Goal: Task Accomplishment & Management: Use online tool/utility

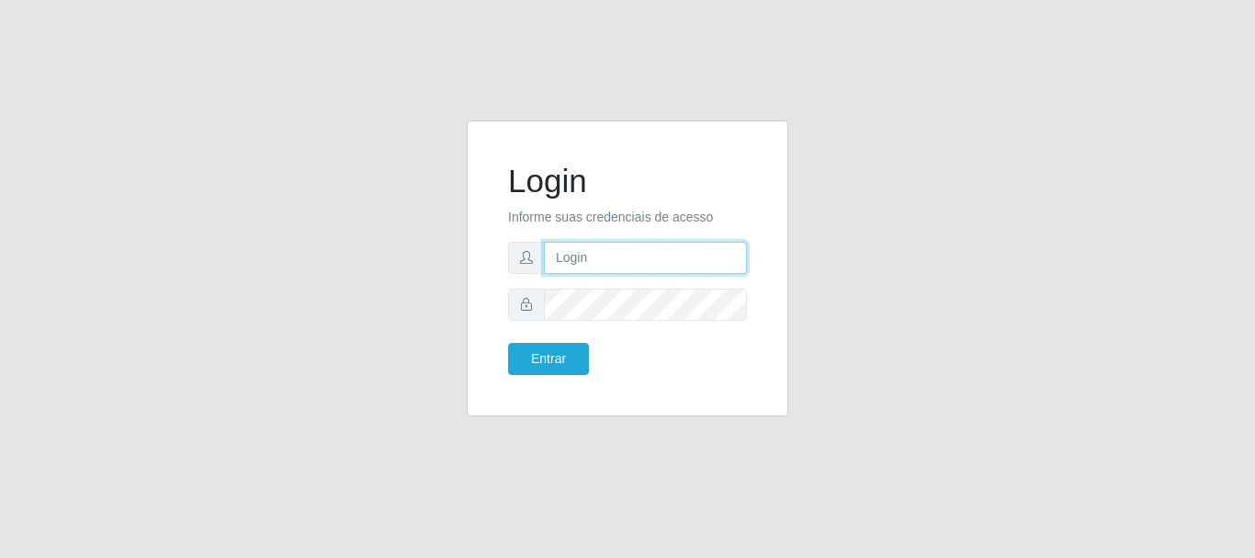
click at [652, 267] on input "text" at bounding box center [645, 258] width 203 height 32
type input "[PERSON_NAME]@[PERSON_NAME]"
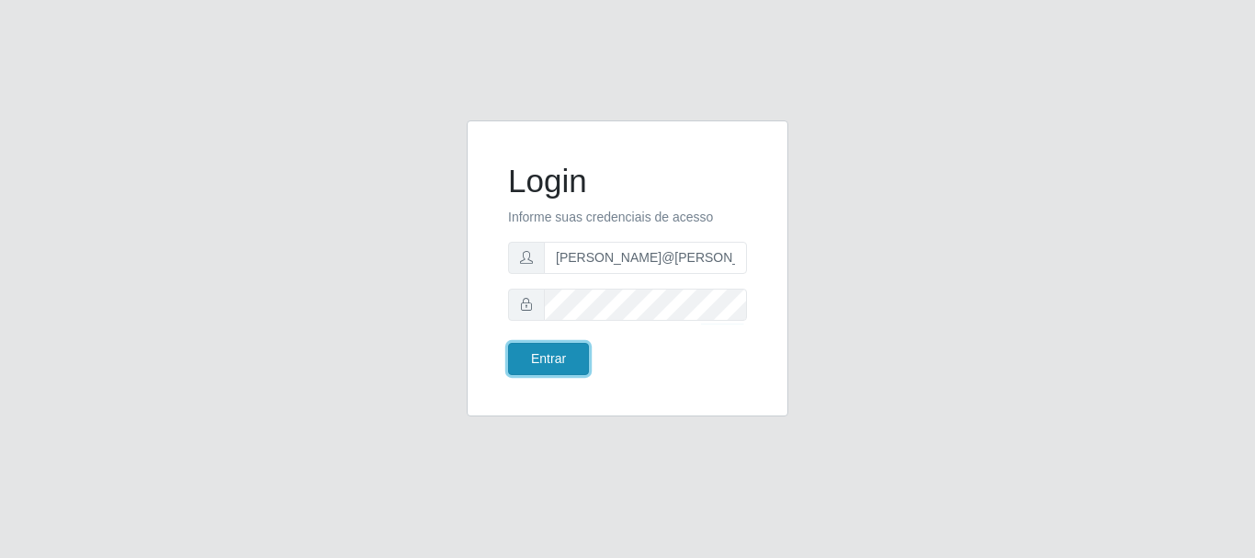
click at [575, 349] on button "Entrar" at bounding box center [548, 359] width 81 height 32
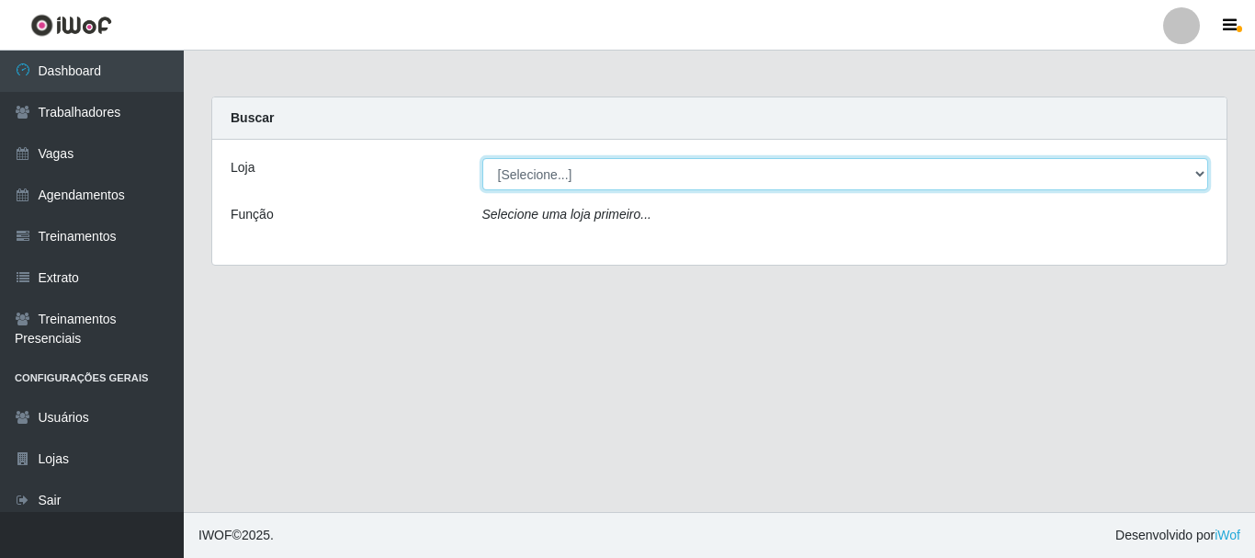
click at [526, 175] on select "[Selecione...] [GEOGRAPHIC_DATA]" at bounding box center [845, 174] width 727 height 32
select select "279"
click at [482, 158] on select "[Selecione...] [GEOGRAPHIC_DATA]" at bounding box center [845, 174] width 727 height 32
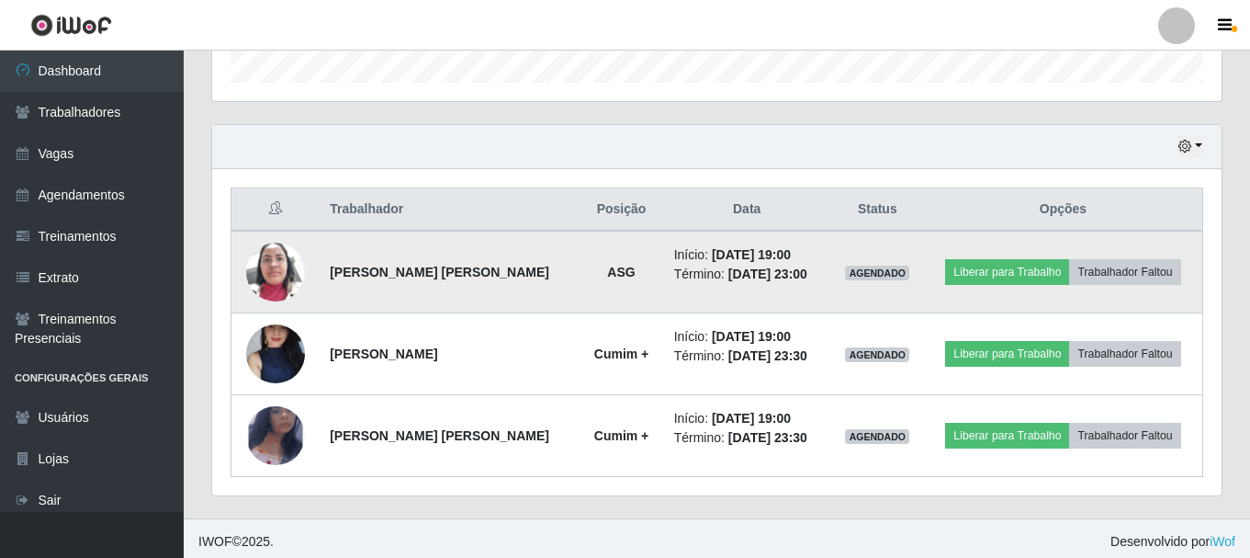
scroll to position [581, 0]
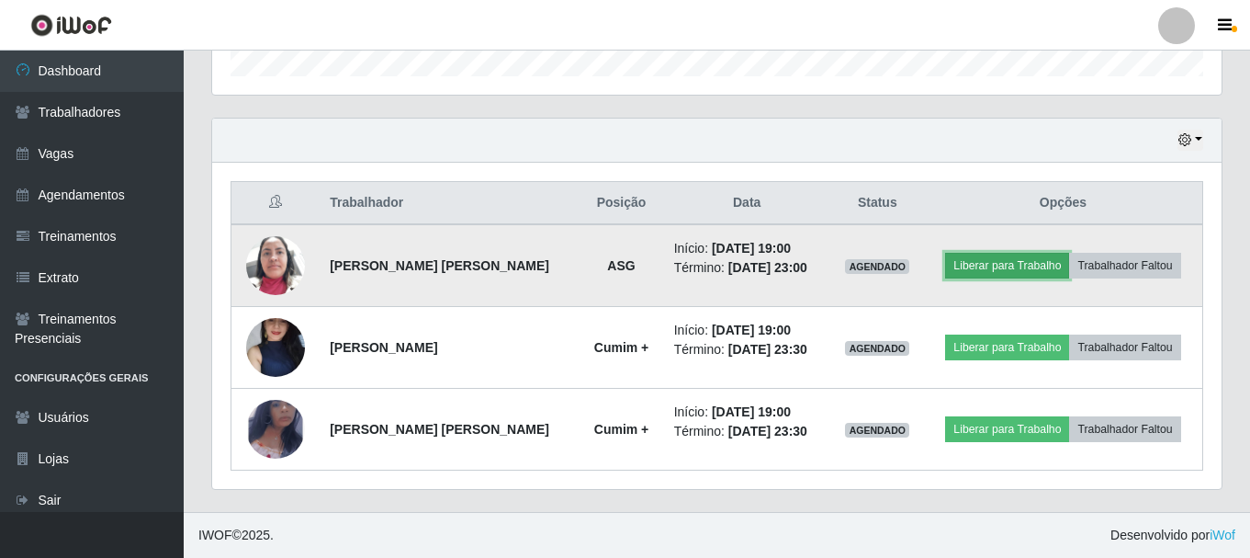
click at [968, 264] on button "Liberar para Trabalho" at bounding box center [1007, 266] width 124 height 26
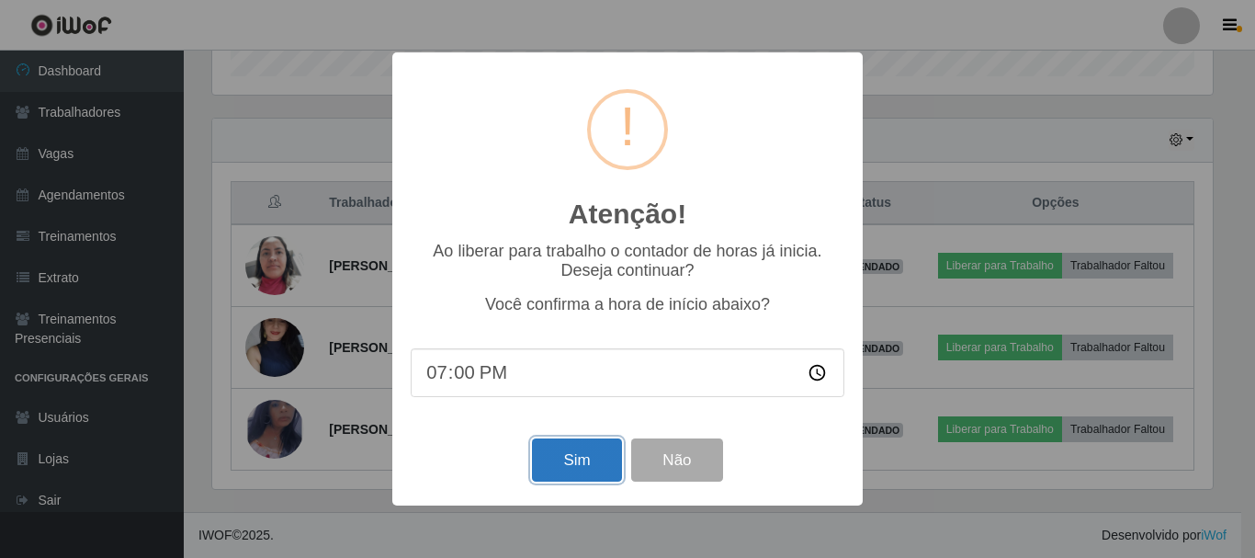
click at [556, 461] on button "Sim" at bounding box center [576, 459] width 89 height 43
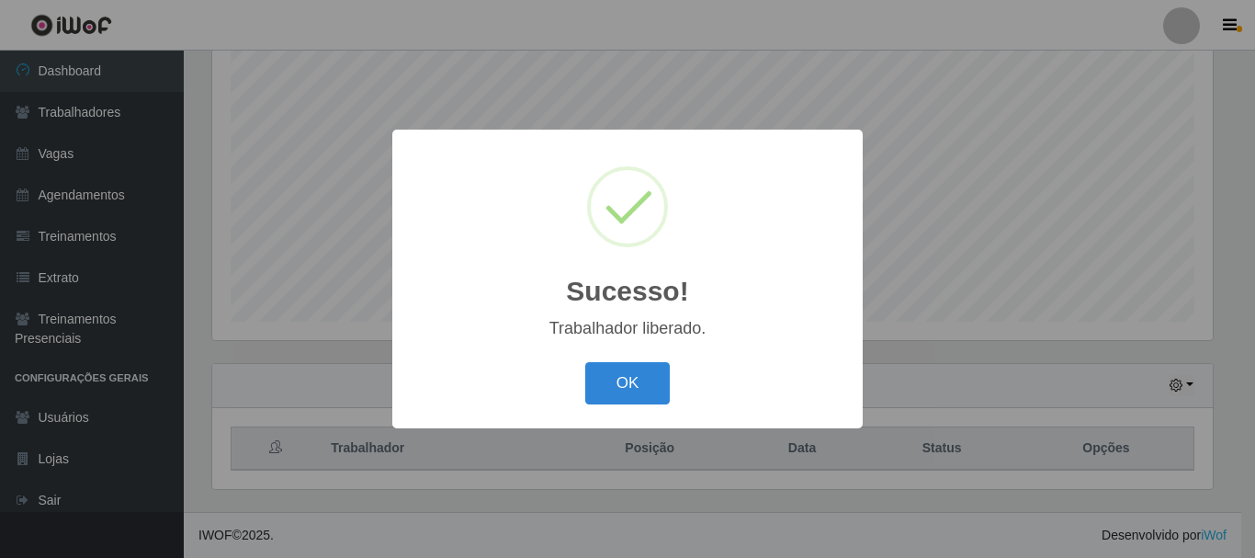
click at [649, 356] on div "Sucesso! × Trabalhador liberado. OK Cancel" at bounding box center [627, 279] width 470 height 298
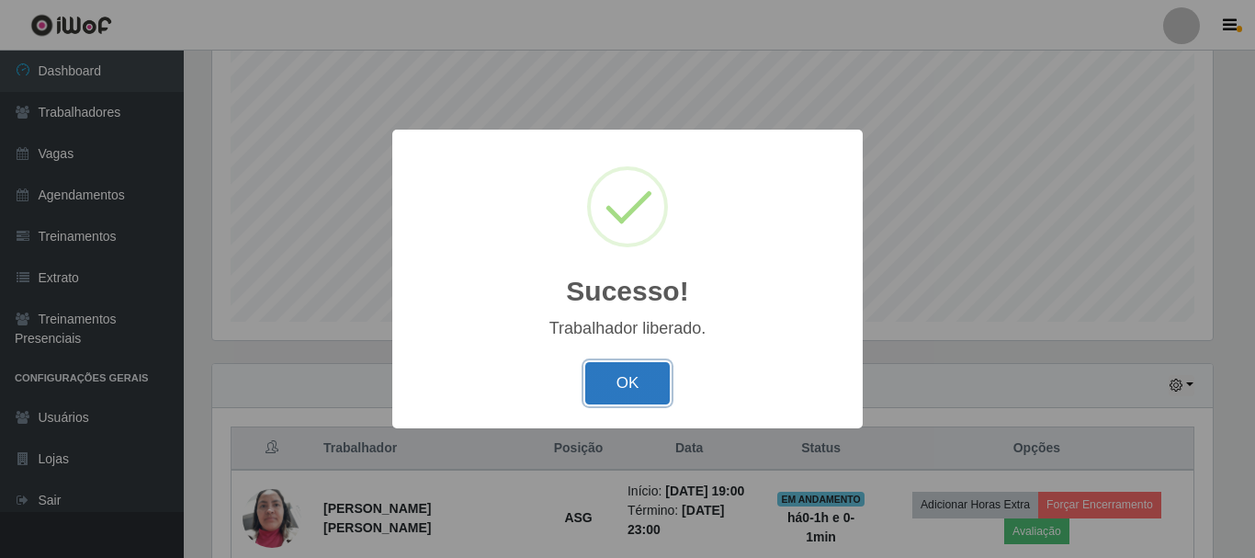
click at [639, 385] on button "OK" at bounding box center [627, 383] width 85 height 43
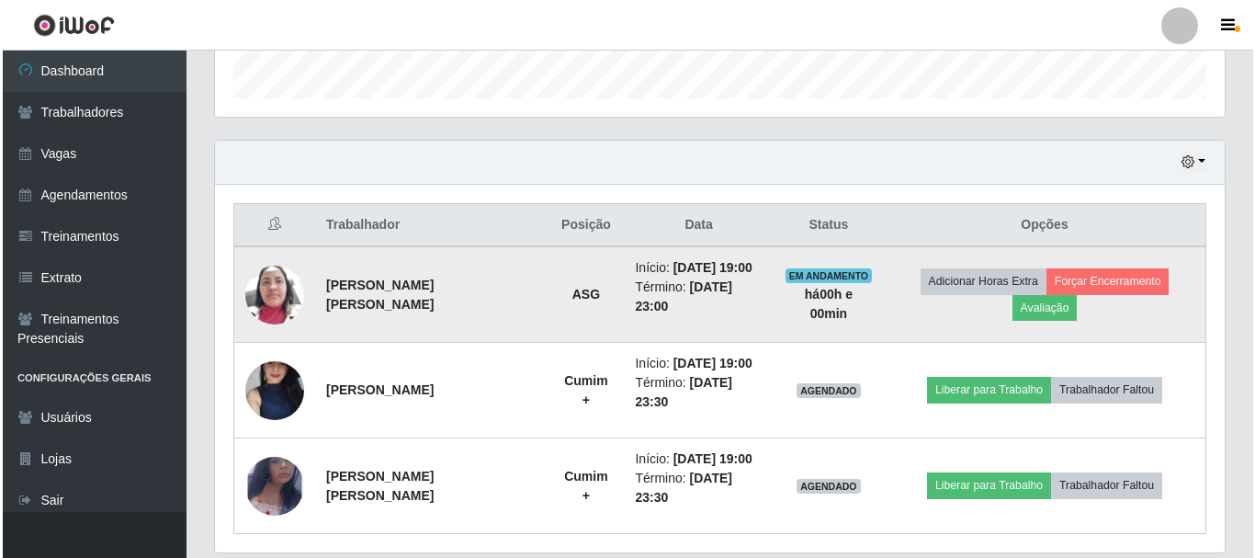
scroll to position [581, 0]
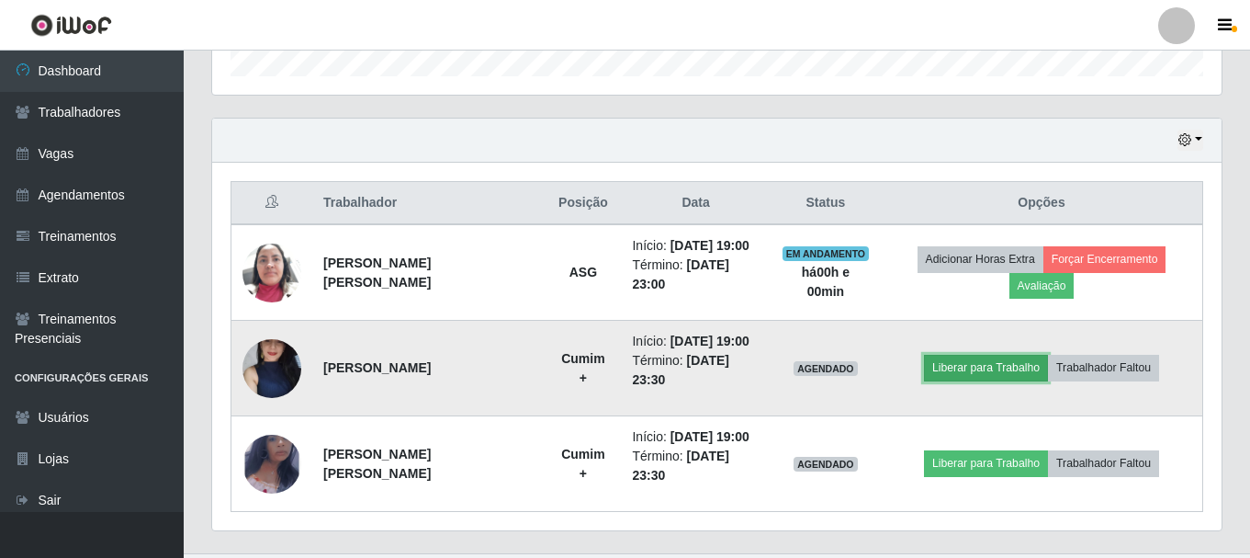
click at [956, 355] on button "Liberar para Trabalho" at bounding box center [986, 368] width 124 height 26
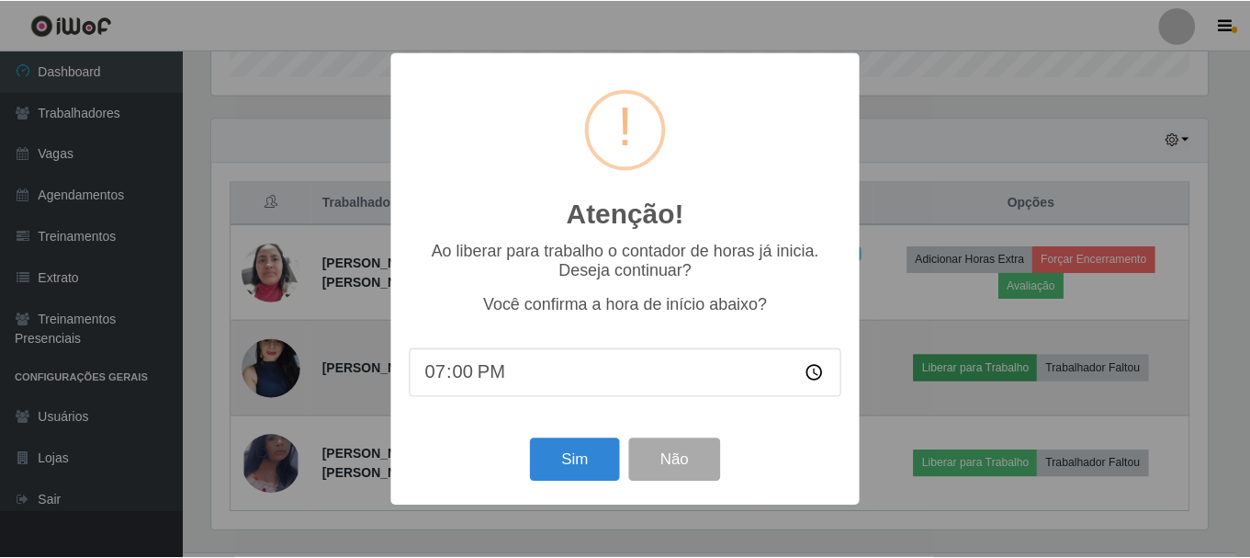
scroll to position [381, 1000]
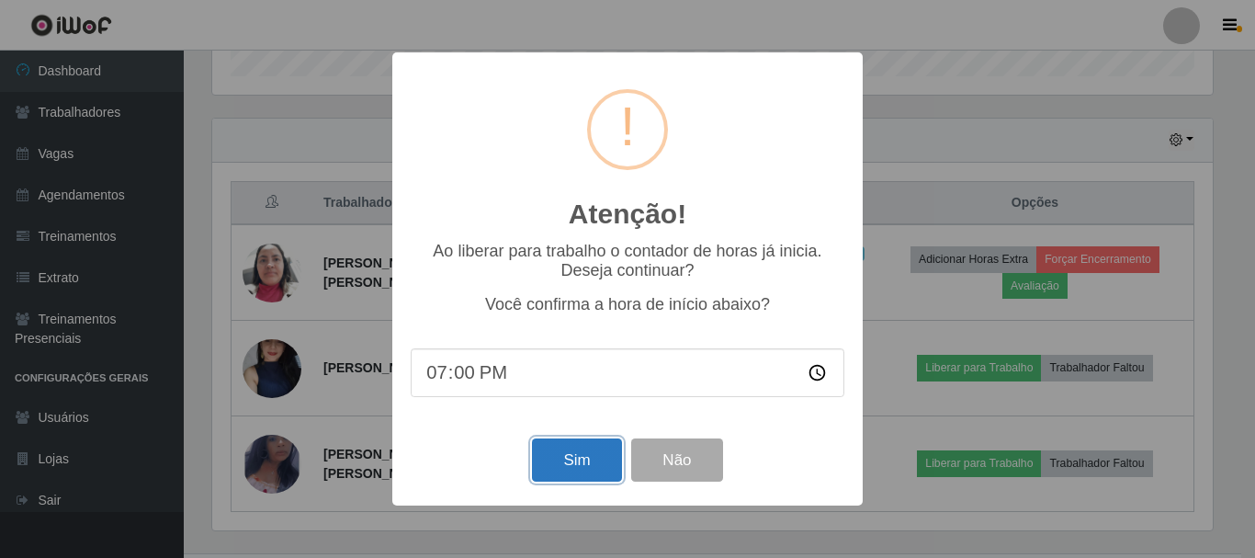
click at [549, 465] on button "Sim" at bounding box center [576, 459] width 89 height 43
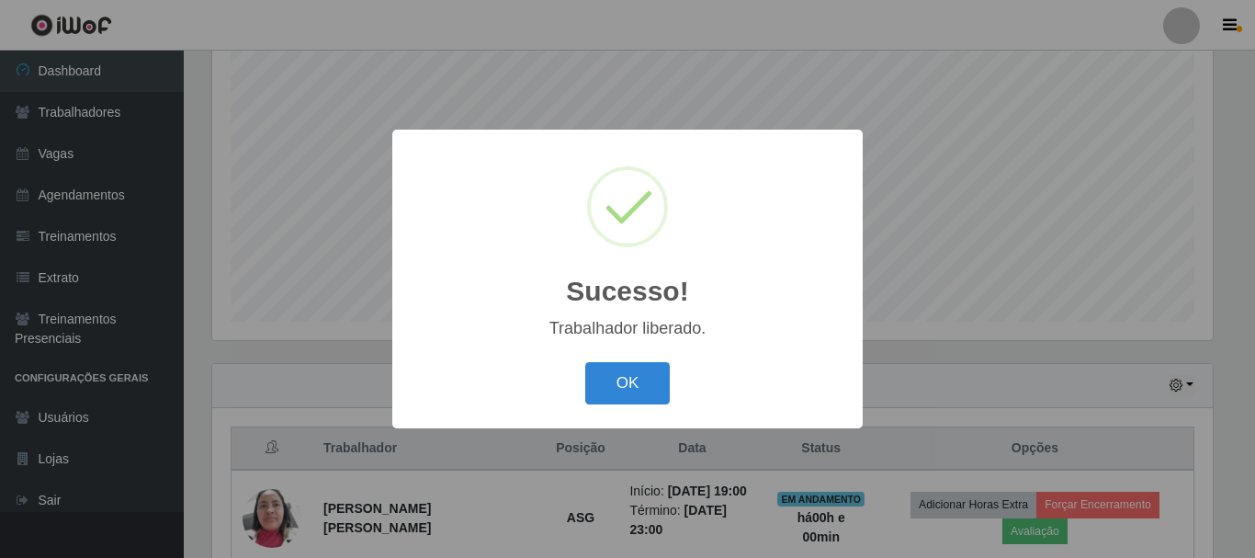
click at [585, 362] on button "OK" at bounding box center [627, 383] width 85 height 43
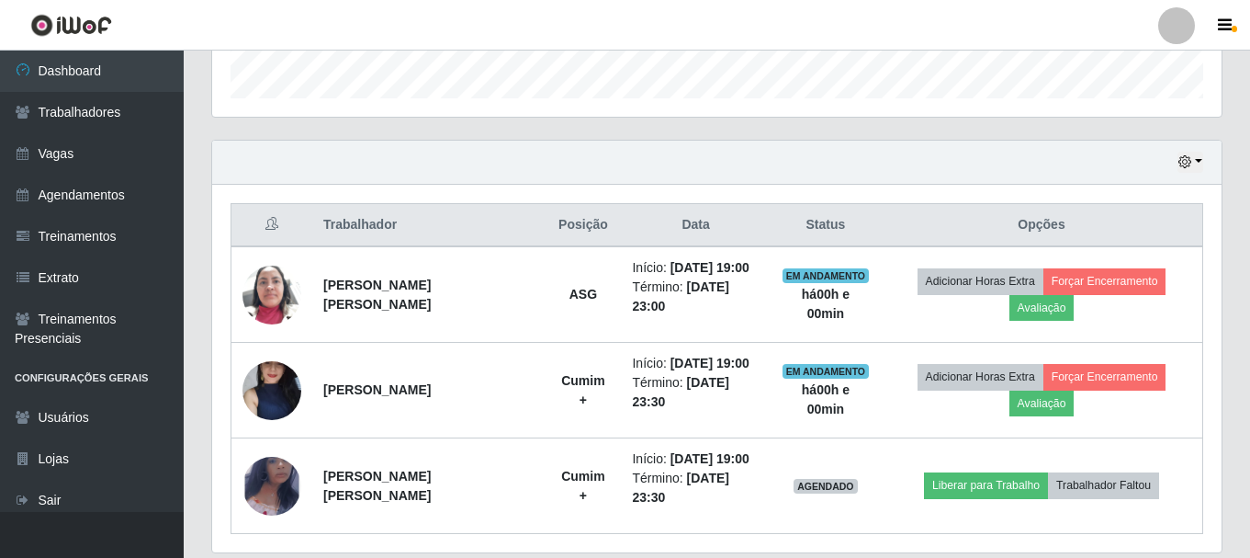
scroll to position [581, 0]
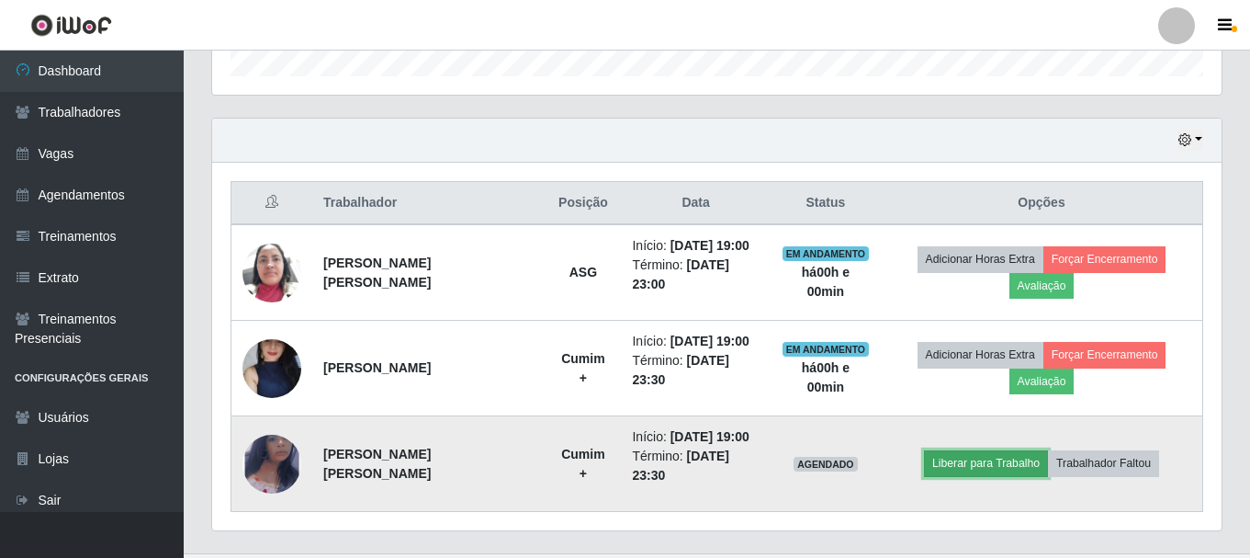
click at [1006, 450] on button "Liberar para Trabalho" at bounding box center [986, 463] width 124 height 26
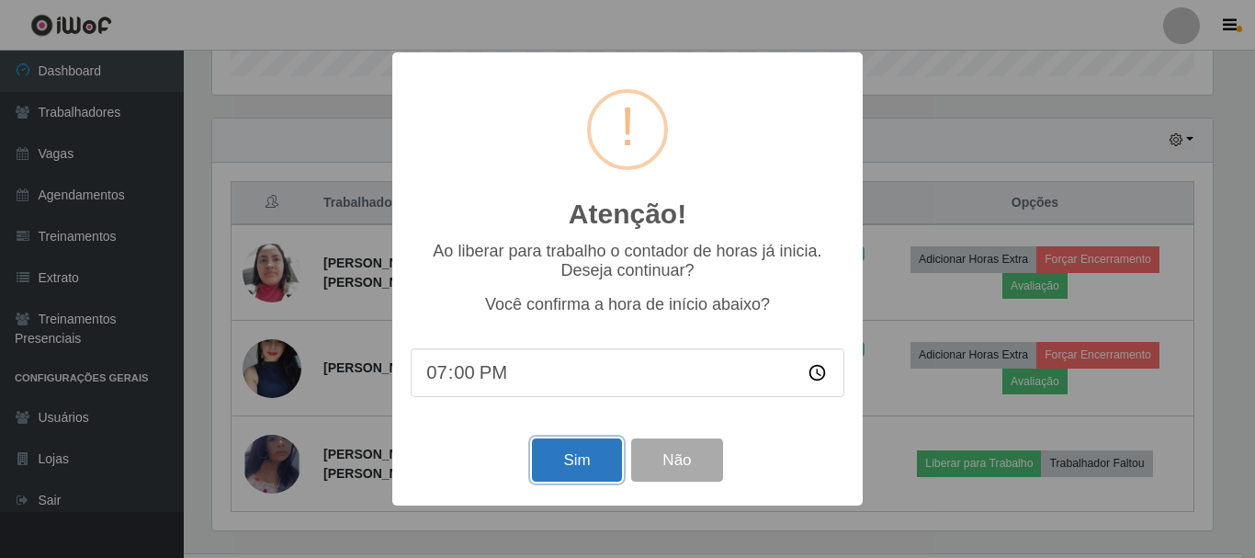
click at [577, 474] on button "Sim" at bounding box center [576, 459] width 89 height 43
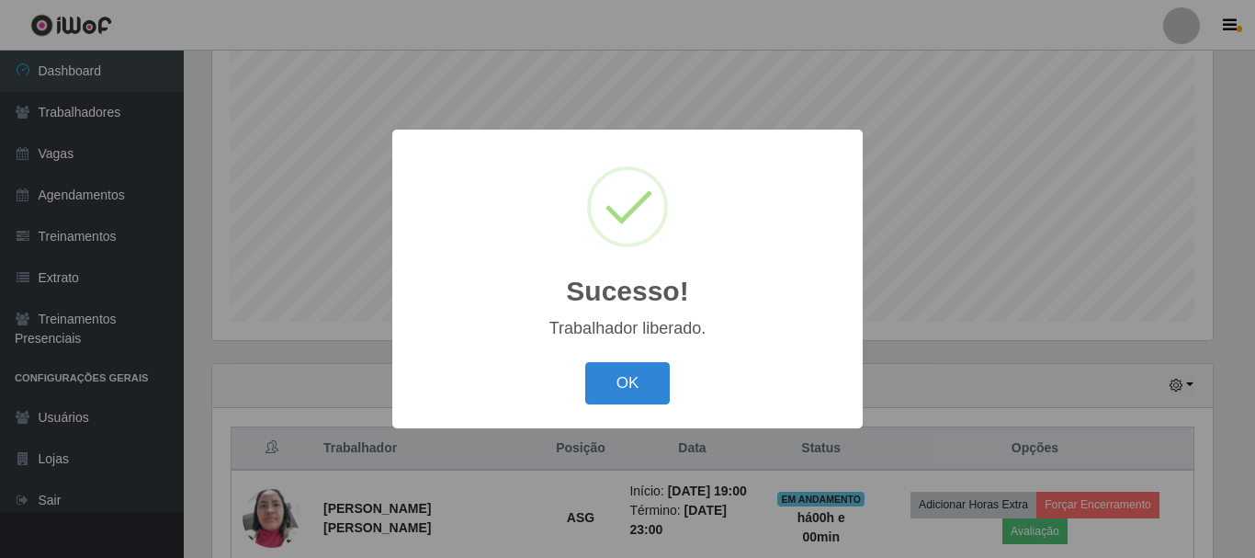
click at [656, 380] on button "OK" at bounding box center [627, 383] width 85 height 43
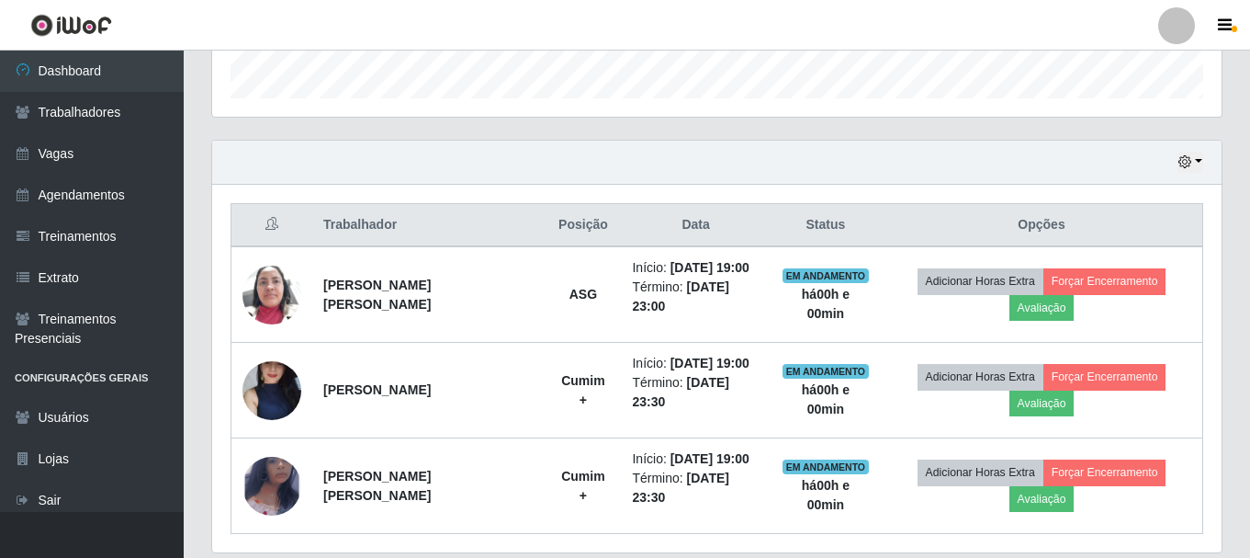
scroll to position [581, 0]
